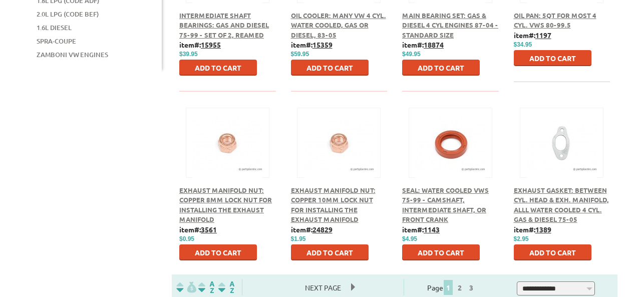
scroll to position [601, 0]
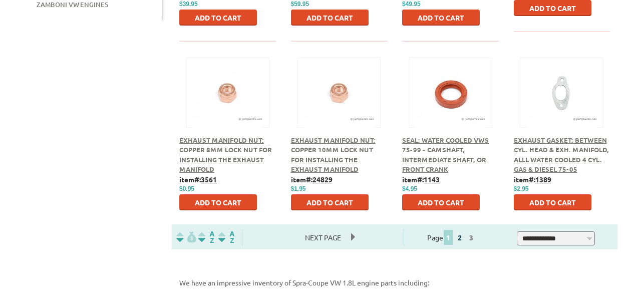
click at [464, 233] on link "2" at bounding box center [459, 237] width 9 height 9
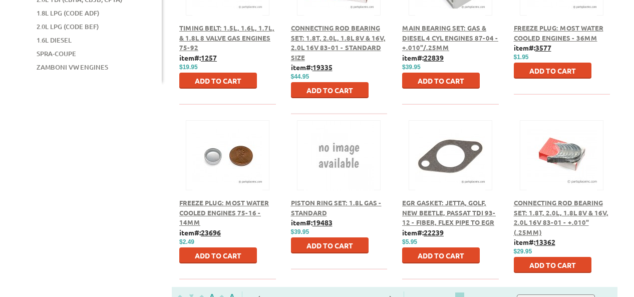
scroll to position [551, 0]
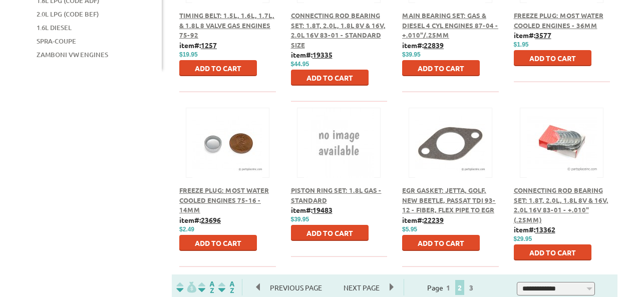
click at [369, 280] on span "Next Page" at bounding box center [361, 287] width 56 height 15
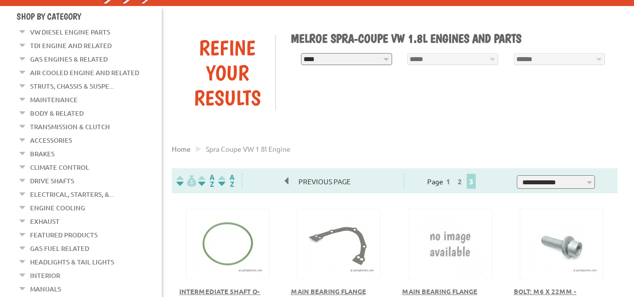
scroll to position [100, 0]
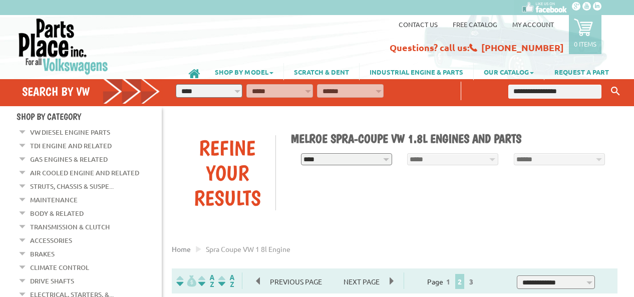
scroll to position [551, 0]
